Goal: Book appointment/travel/reservation

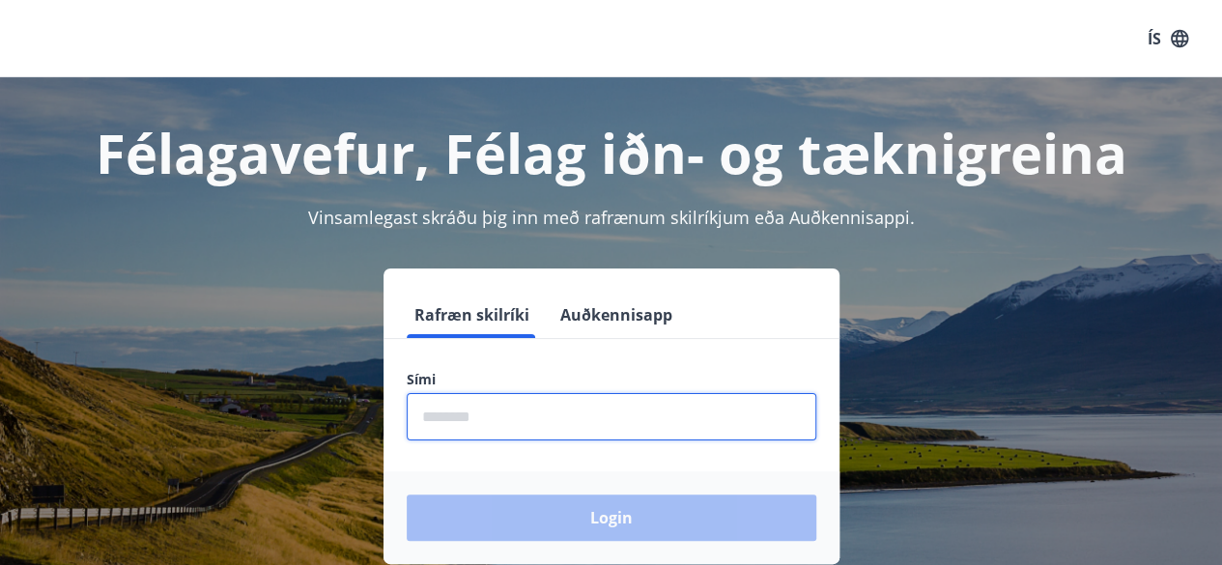
click at [439, 414] on input "phone" at bounding box center [612, 416] width 410 height 47
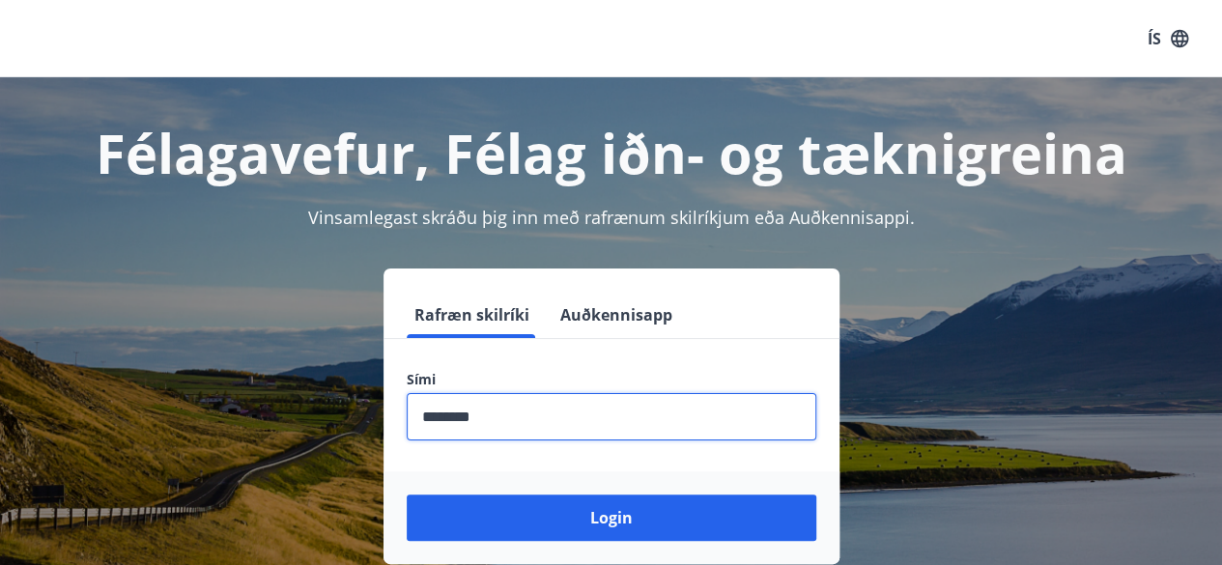
type input "********"
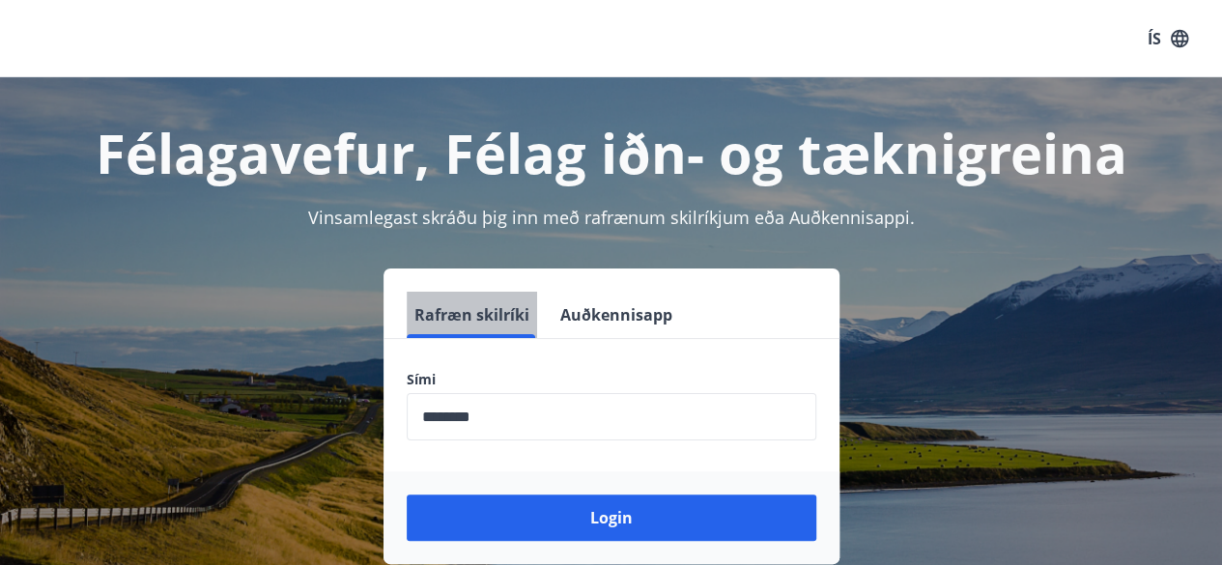
click at [477, 319] on button "Rafræn skilríki" at bounding box center [472, 315] width 130 height 46
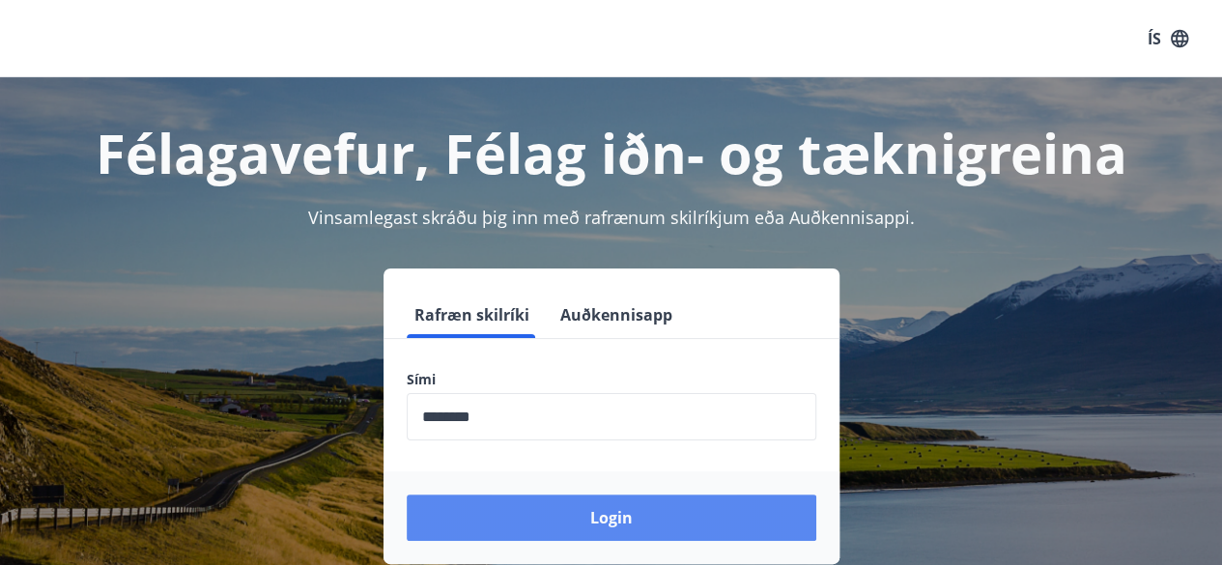
click at [620, 517] on button "Login" at bounding box center [612, 518] width 410 height 46
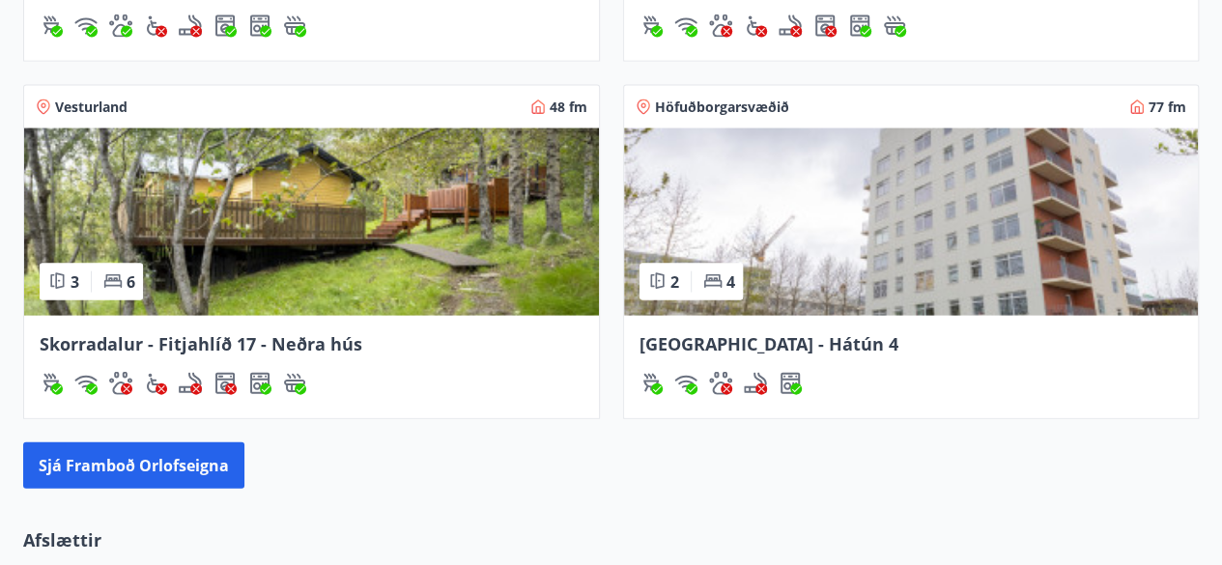
scroll to position [1932, 0]
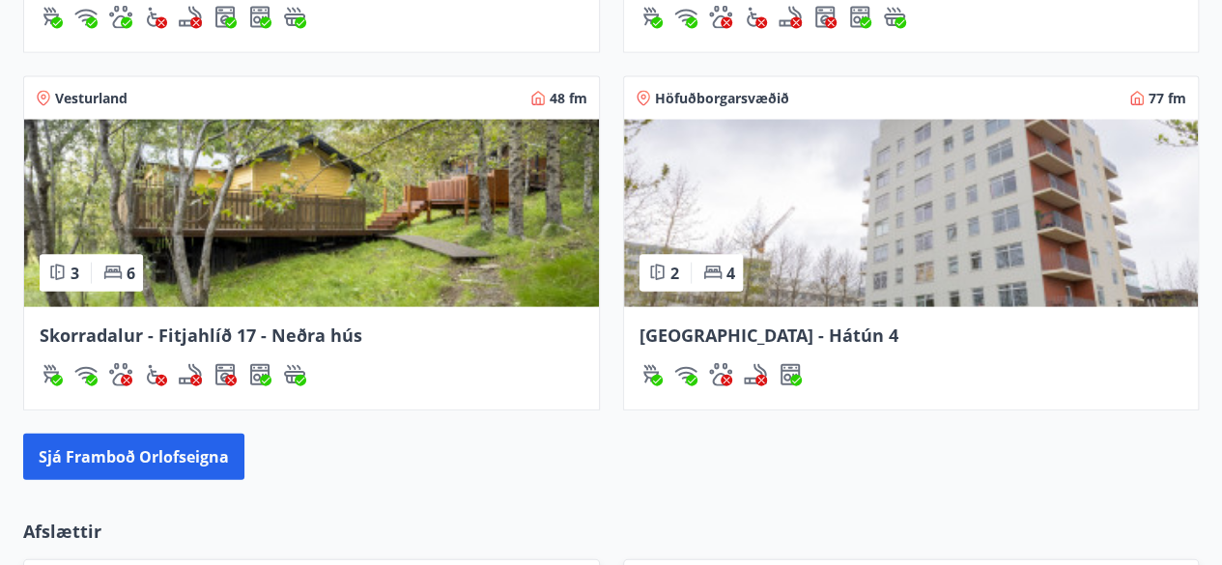
click at [698, 333] on span "Reykjavík - Hátún 4" at bounding box center [769, 335] width 259 height 23
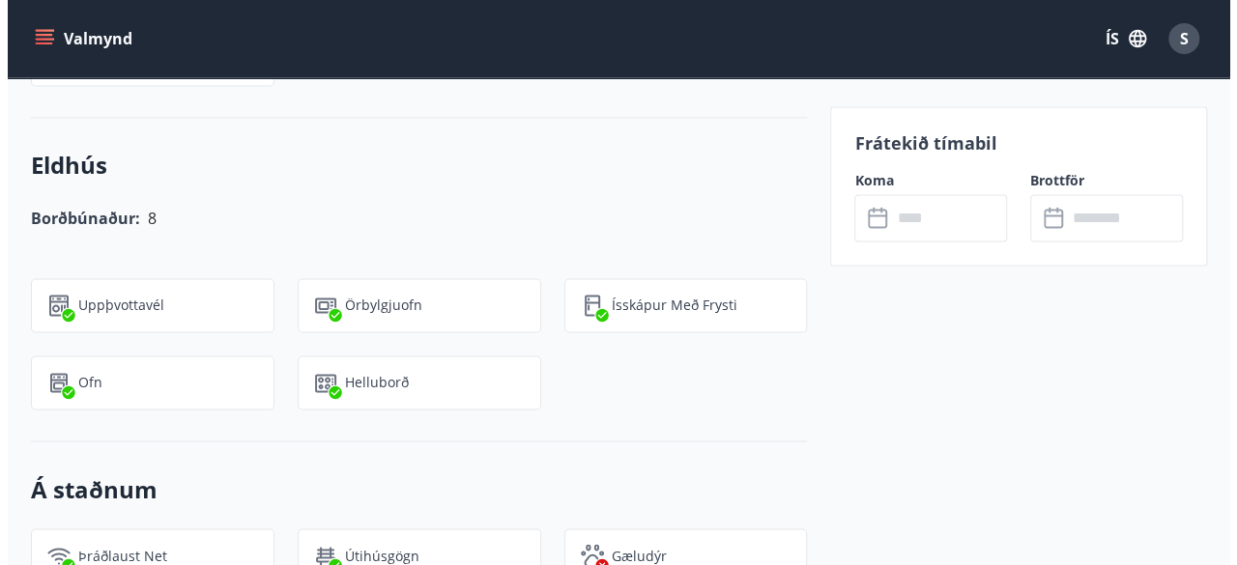
scroll to position [1159, 0]
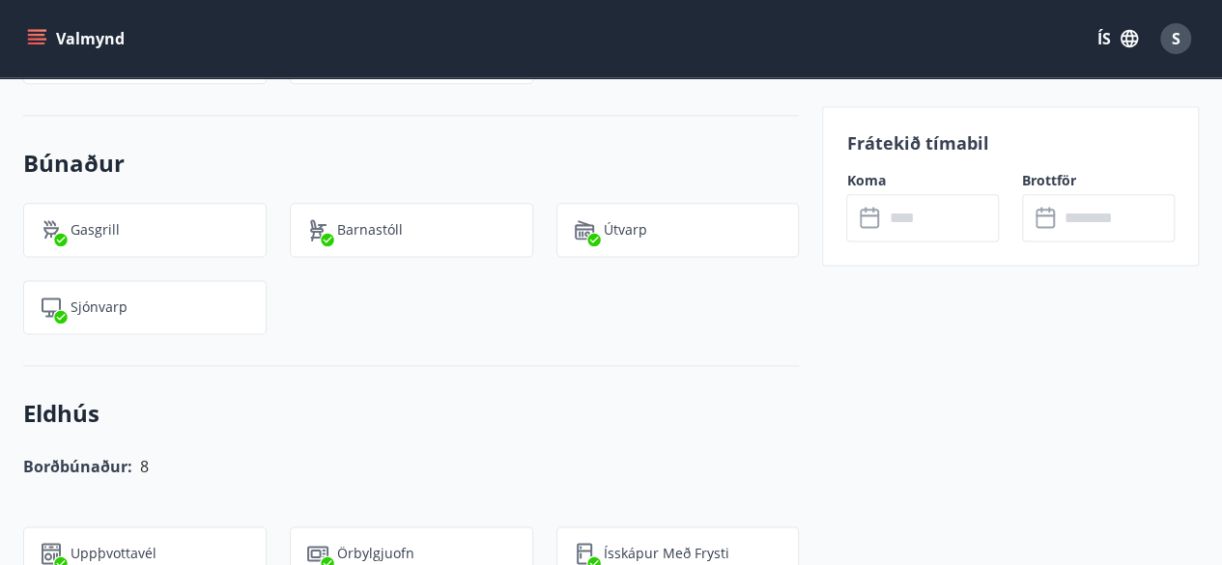
click at [877, 216] on icon at bounding box center [869, 218] width 19 height 19
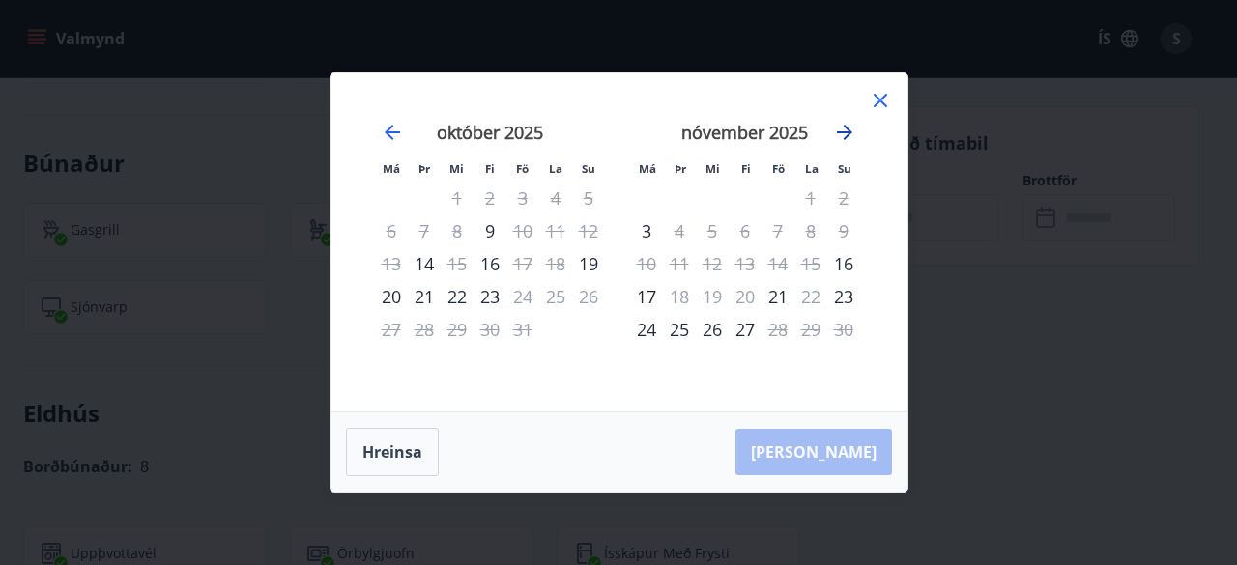
click at [839, 135] on icon "Move forward to switch to the next month." at bounding box center [844, 132] width 23 height 23
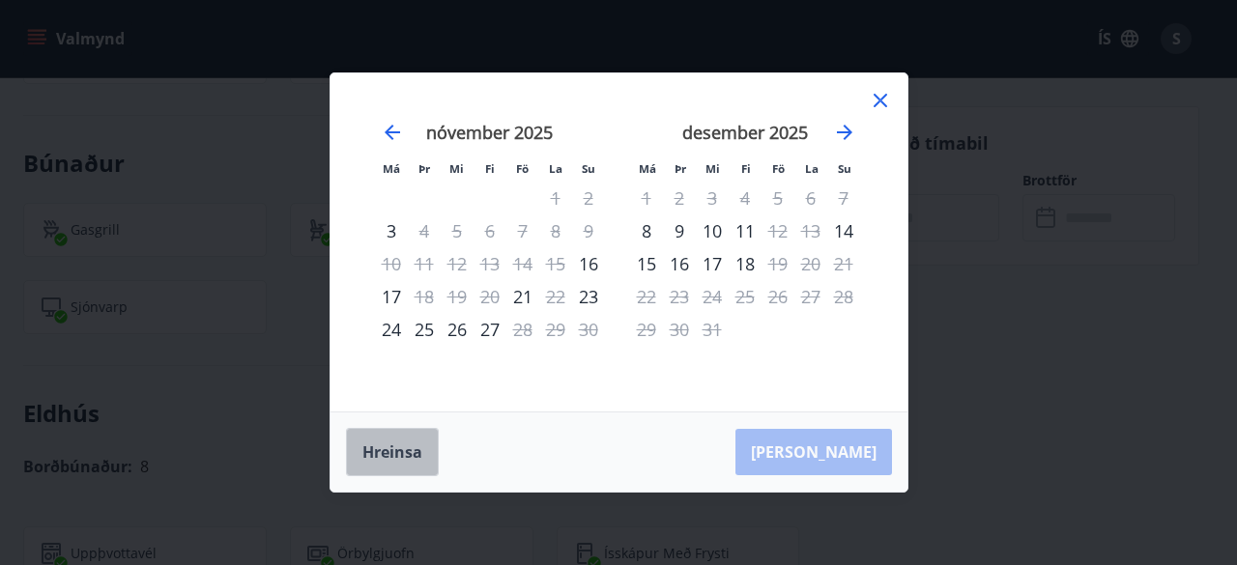
click at [422, 450] on button "Hreinsa" at bounding box center [392, 452] width 93 height 48
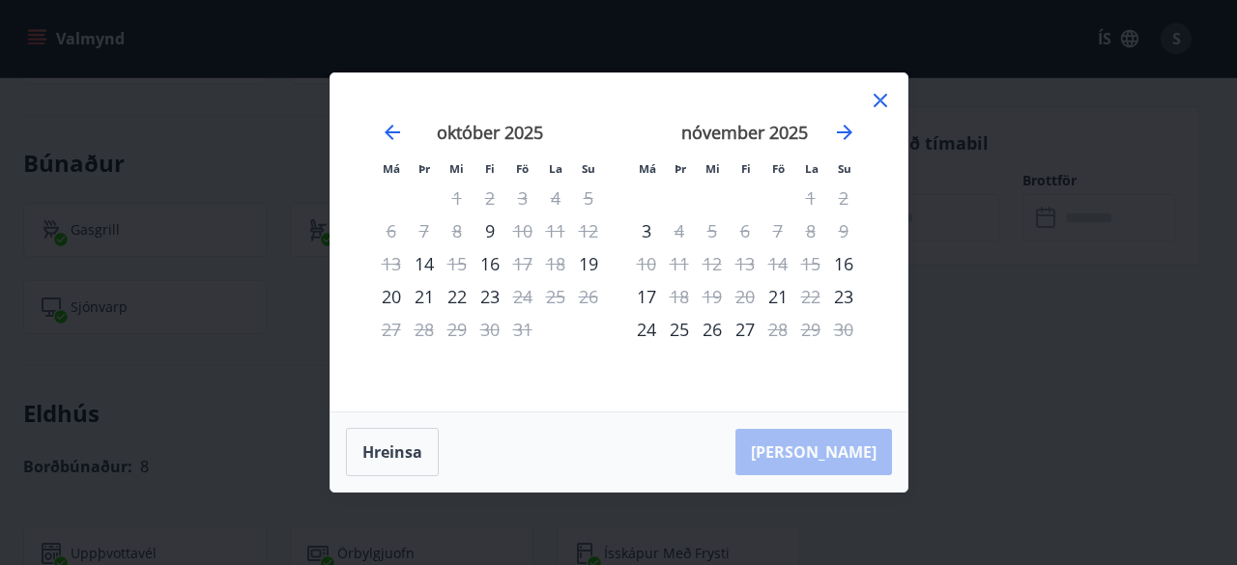
click at [888, 100] on icon at bounding box center [879, 100] width 23 height 23
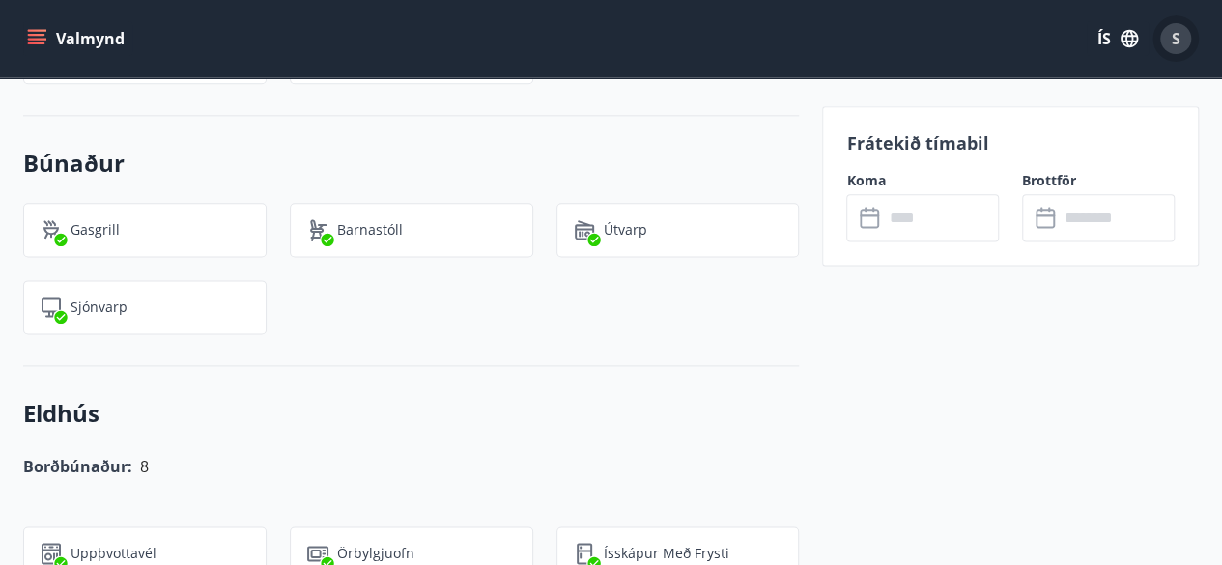
click at [1176, 51] on div "S" at bounding box center [1175, 38] width 31 height 31
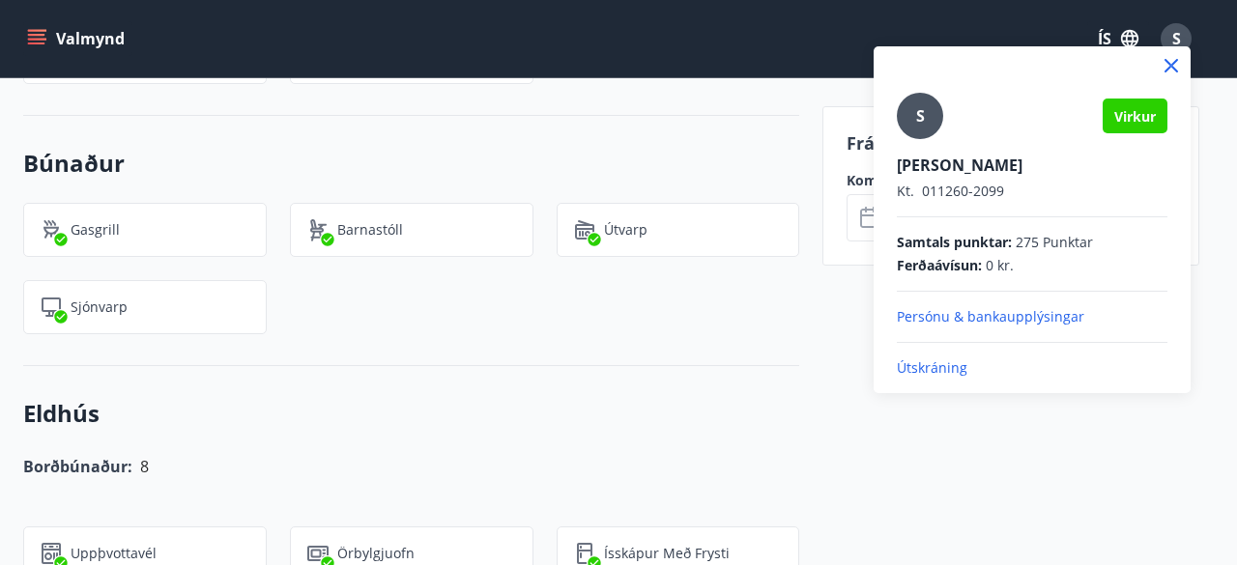
click at [943, 367] on p "Útskráning" at bounding box center [1031, 367] width 270 height 19
